Goal: Find specific page/section: Find specific page/section

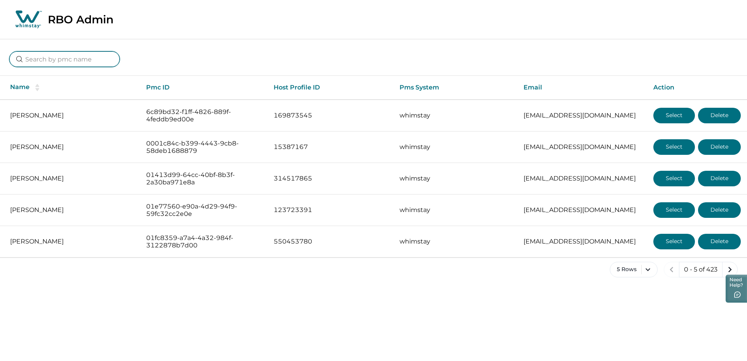
click at [63, 57] on input at bounding box center [64, 59] width 110 height 16
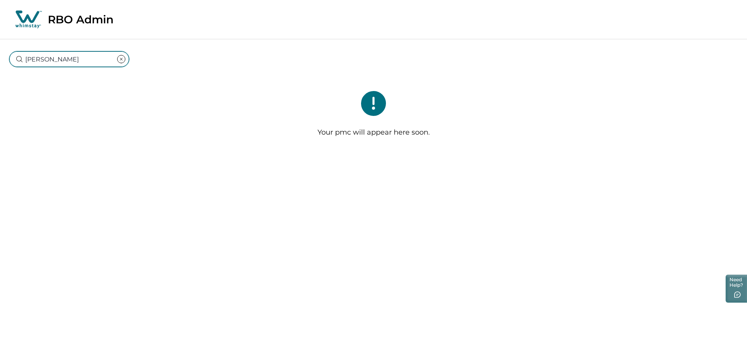
type input "[PERSON_NAME]"
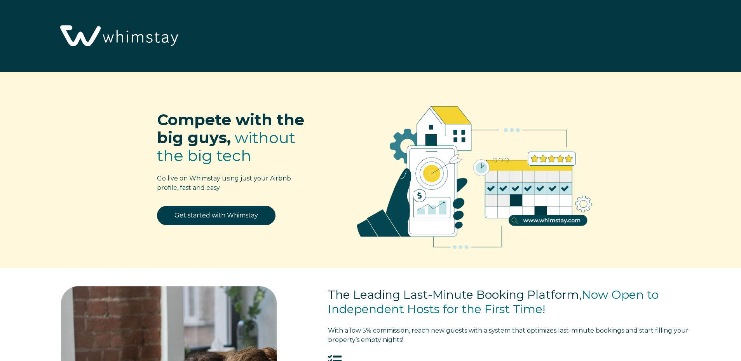
select select "US"
